Goal: Navigation & Orientation: Understand site structure

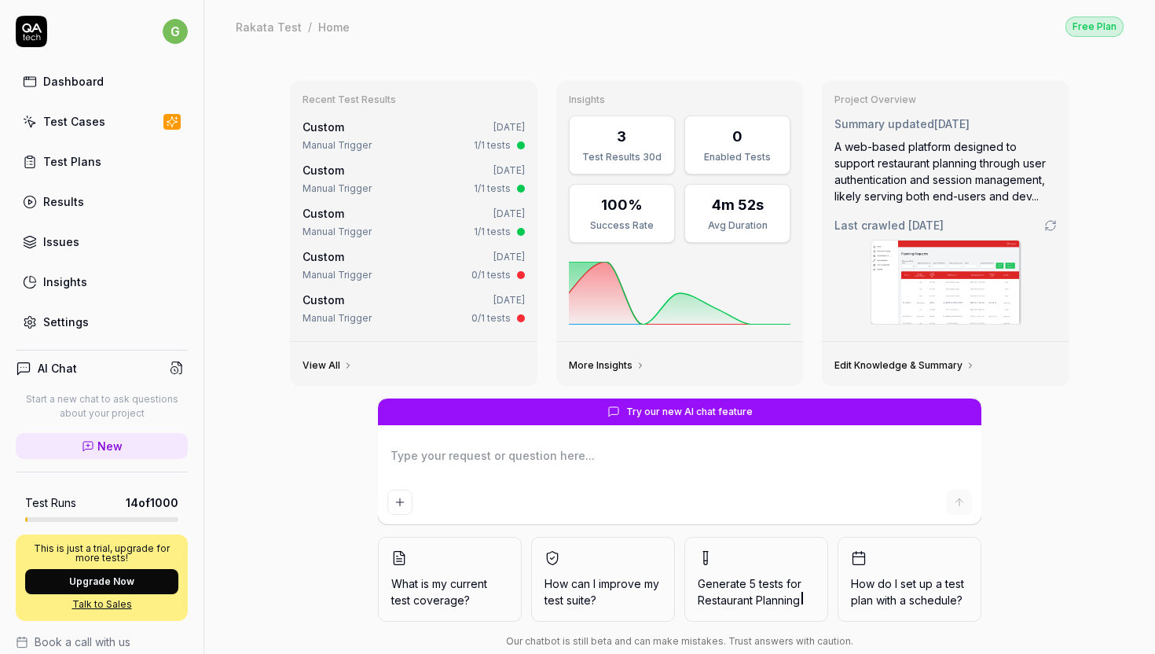
scroll to position [28, 0]
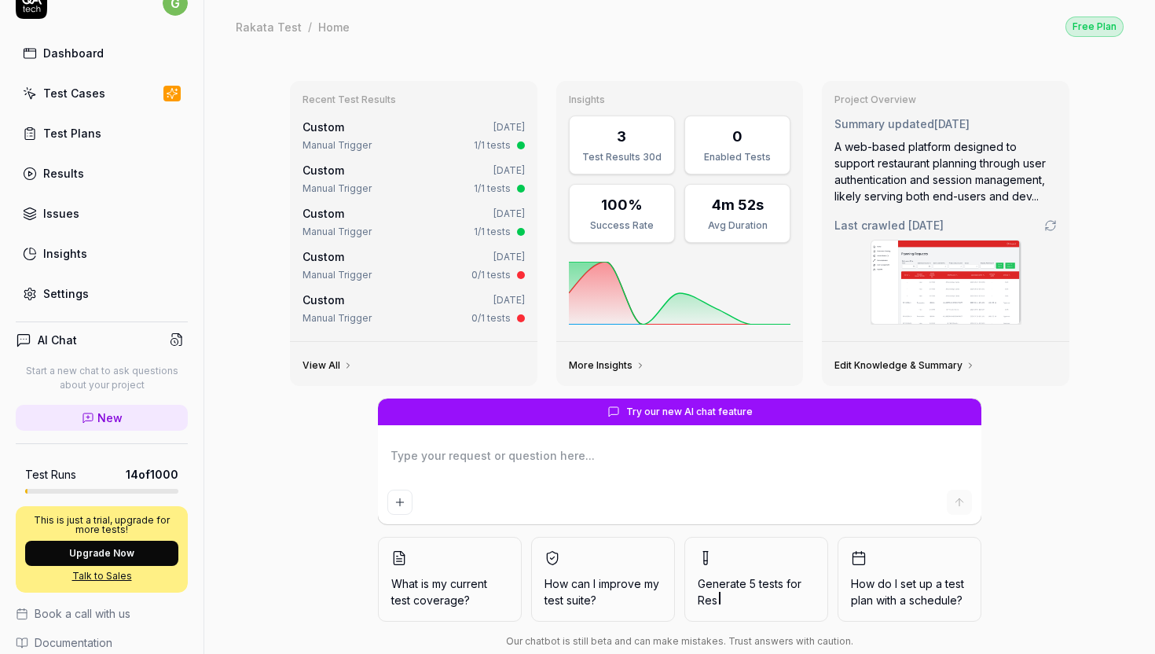
type textarea "*"
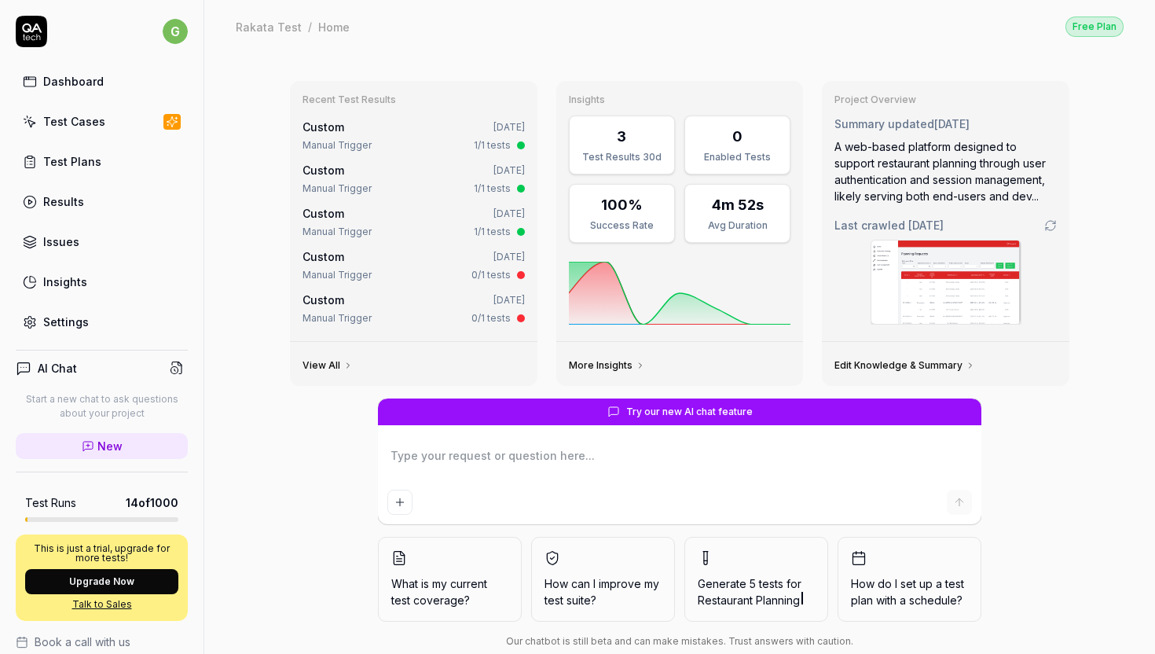
click at [51, 79] on div "Dashboard" at bounding box center [73, 81] width 60 height 16
click at [62, 86] on div "Dashboard" at bounding box center [73, 81] width 60 height 16
click at [59, 163] on div "Test Plans" at bounding box center [72, 161] width 58 height 16
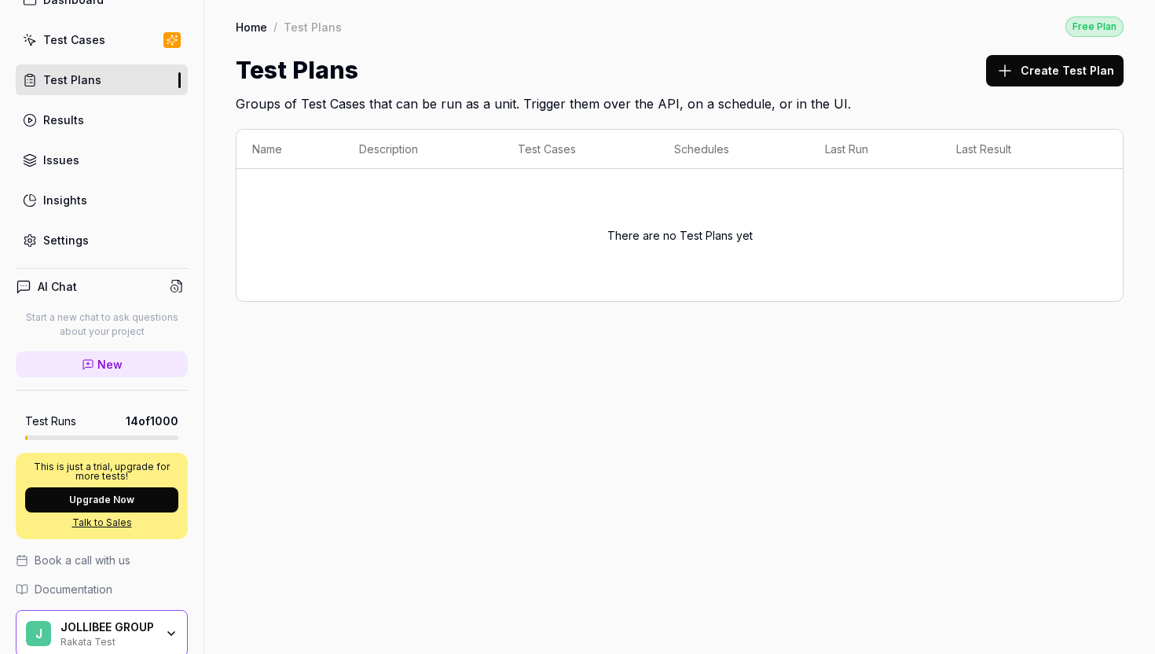
scroll to position [145, 0]
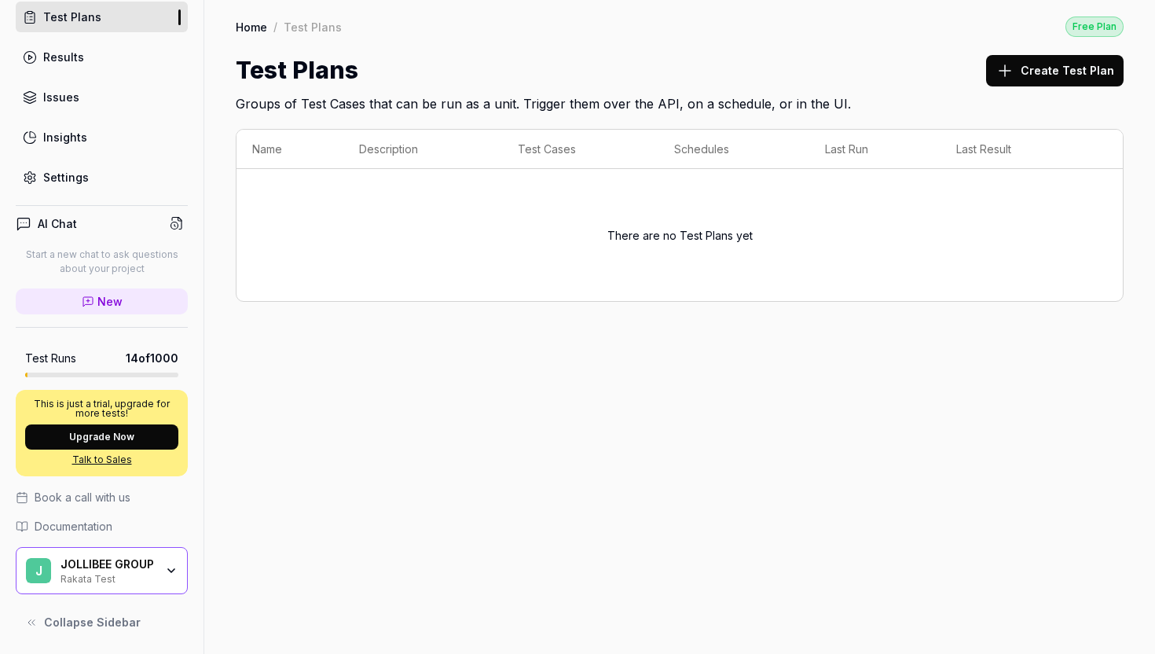
click at [86, 571] on div "Rakata Test" at bounding box center [107, 577] width 94 height 13
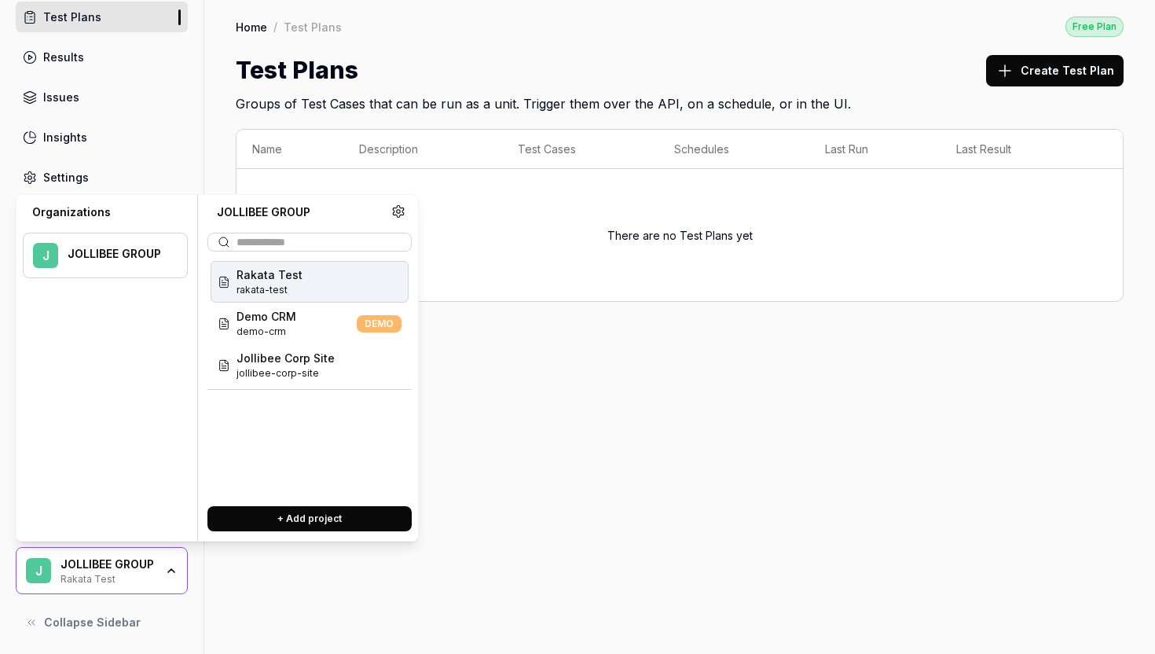
click at [354, 279] on div "Rakata Test rakata-test" at bounding box center [310, 282] width 198 height 42
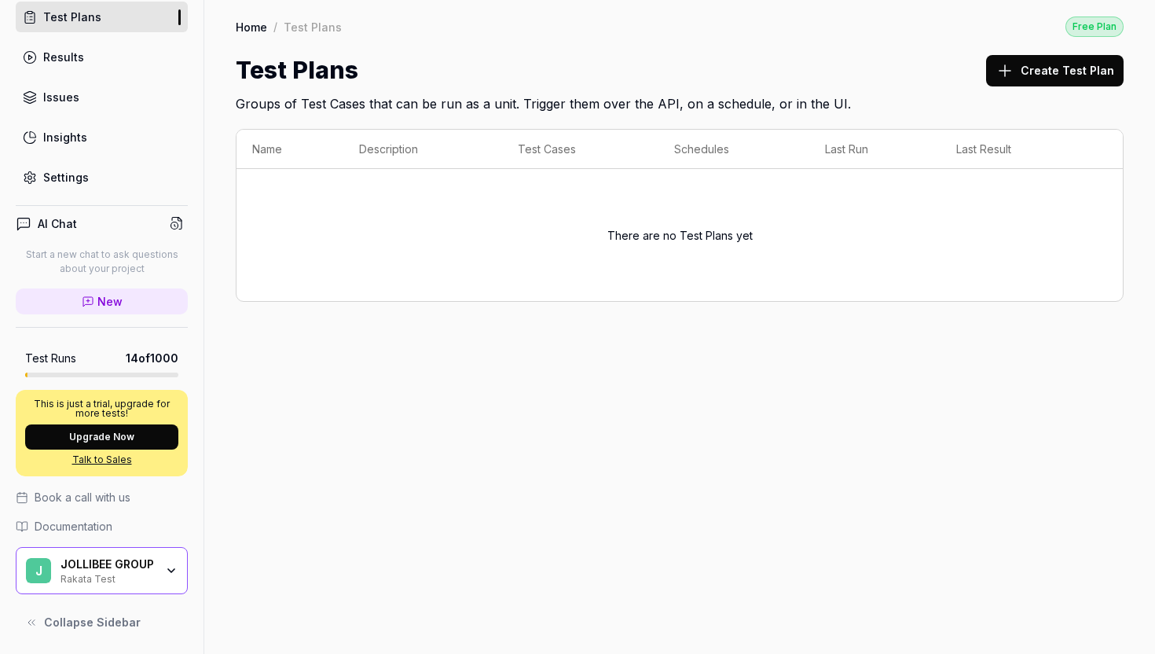
type textarea "*"
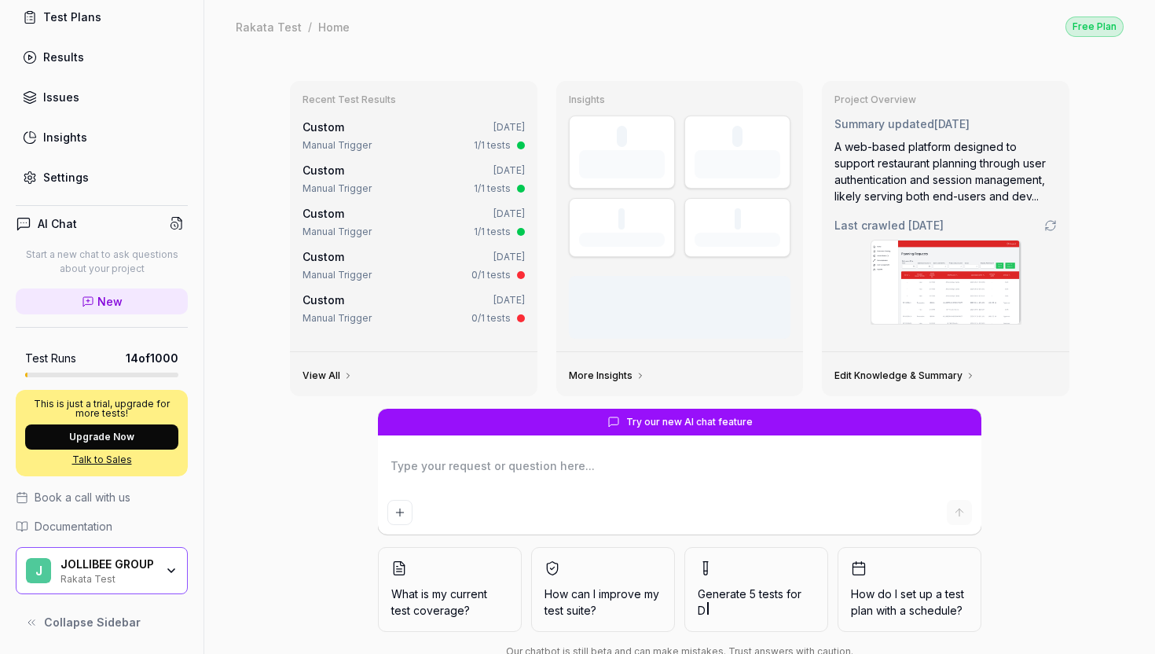
click at [144, 99] on link "Issues" at bounding box center [102, 97] width 172 height 31
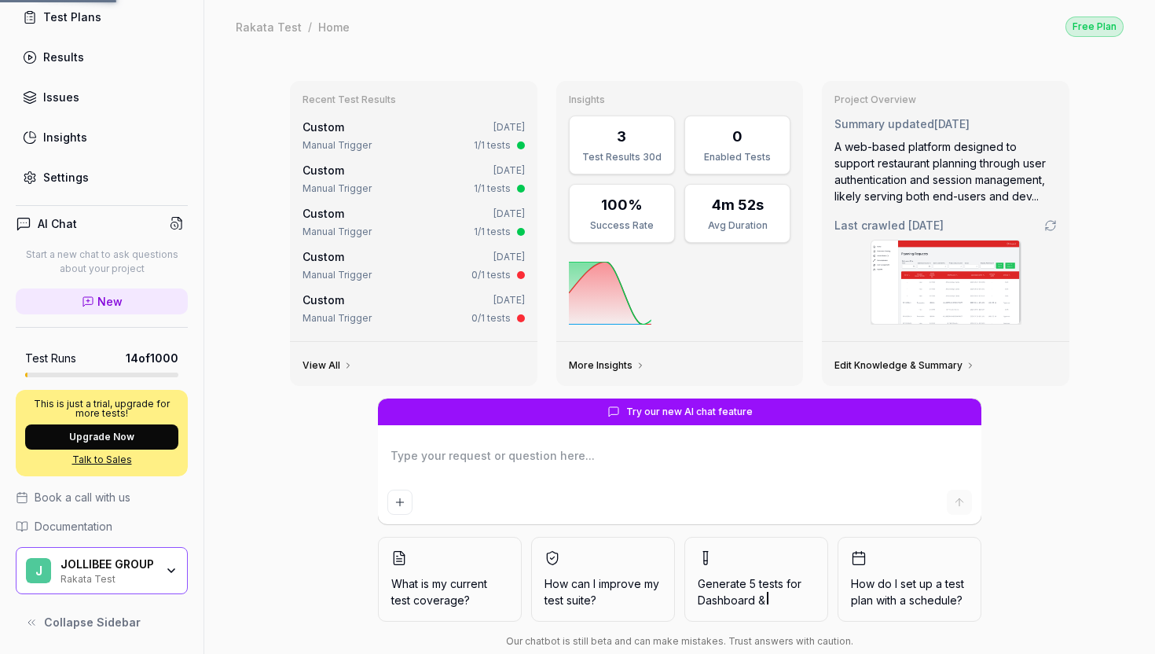
click at [126, 67] on link "Results" at bounding box center [102, 57] width 172 height 31
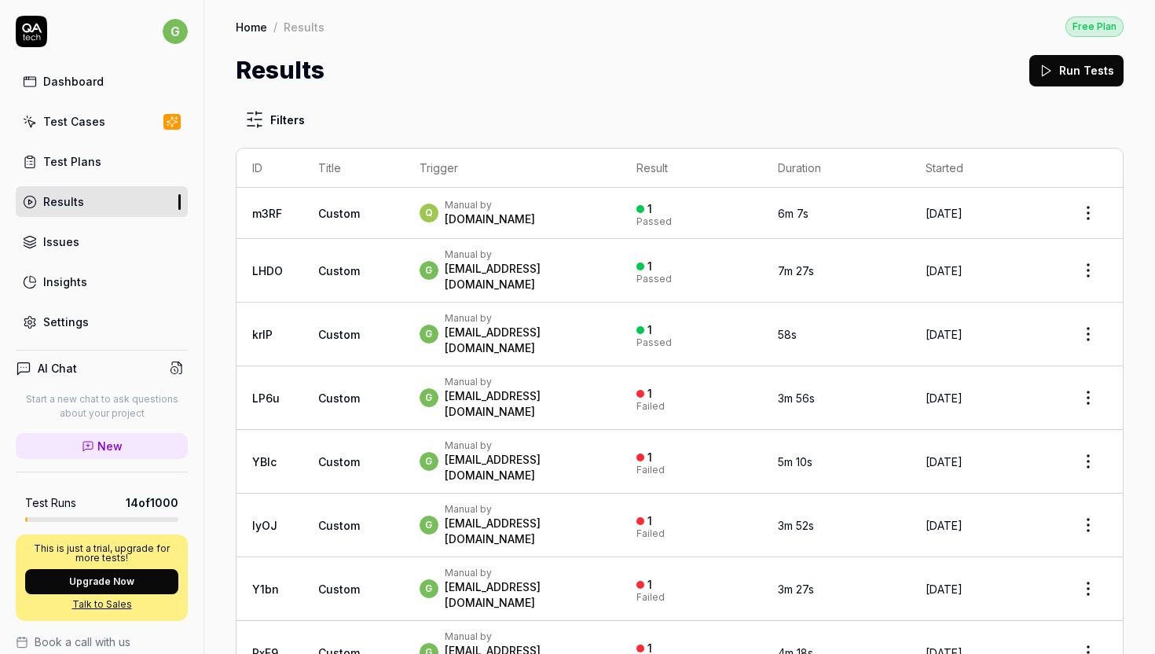
click at [99, 167] on link "Test Plans" at bounding box center [102, 161] width 172 height 31
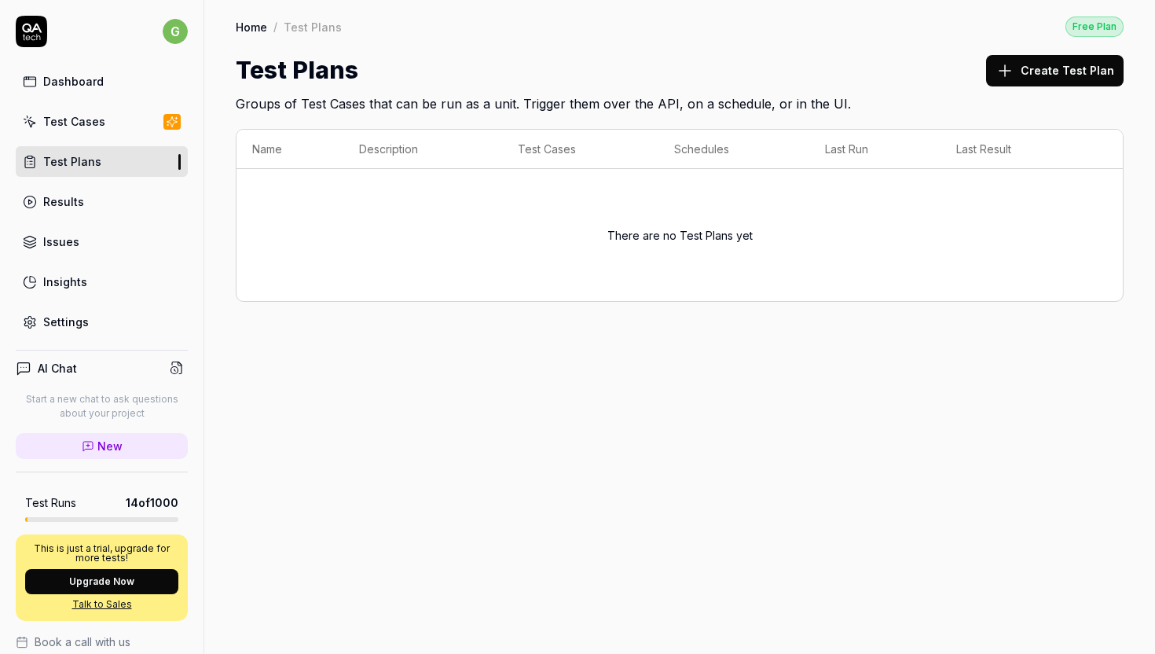
click at [101, 124] on div "Test Cases" at bounding box center [74, 121] width 62 height 16
